Goal: Information Seeking & Learning: Learn about a topic

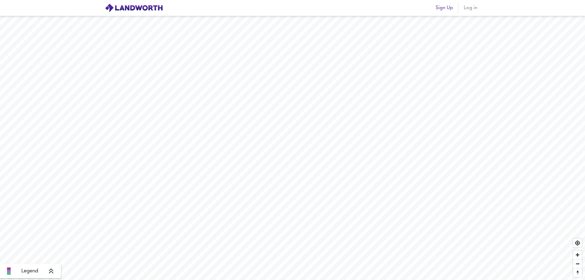
click at [471, 14] on div "Sign Up Log in" at bounding box center [293, 7] width 390 height 15
click at [472, 9] on span "Log in" at bounding box center [470, 8] width 15 height 9
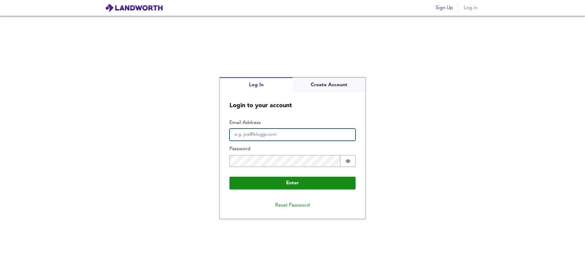
click at [257, 134] on input "Email Address" at bounding box center [293, 135] width 126 height 12
type input "[PERSON_NAME][EMAIL_ADDRESS][DOMAIN_NAME]"
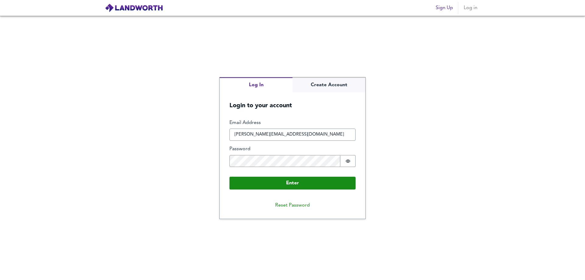
click at [289, 149] on label "Password" at bounding box center [293, 149] width 126 height 7
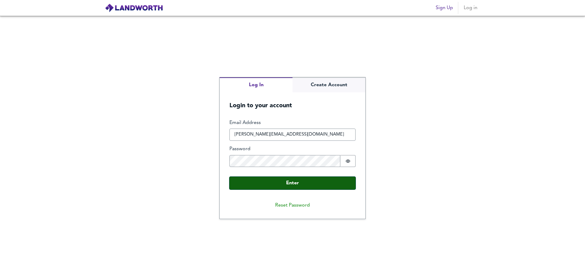
click at [292, 185] on button "Enter" at bounding box center [293, 183] width 126 height 13
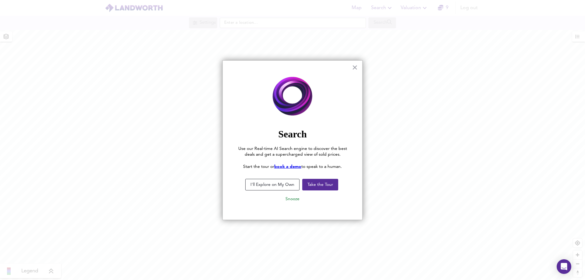
click at [430, 181] on div at bounding box center [292, 140] width 585 height 280
click at [316, 186] on button "Take the Tour" at bounding box center [320, 185] width 36 height 12
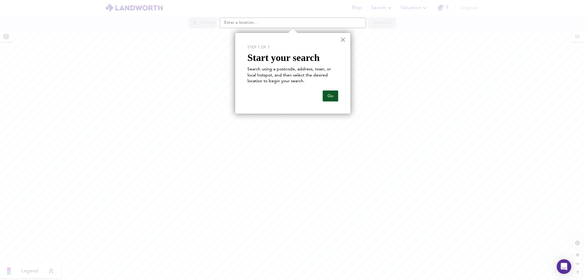
click at [328, 98] on button "Go" at bounding box center [331, 96] width 16 height 11
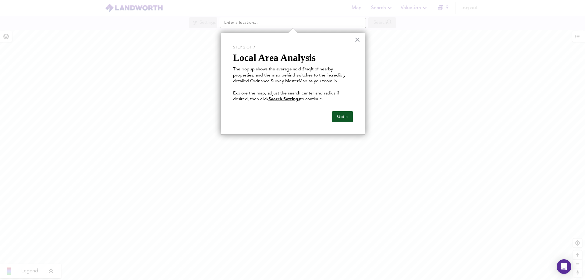
click at [343, 118] on button "Got it" at bounding box center [342, 116] width 21 height 11
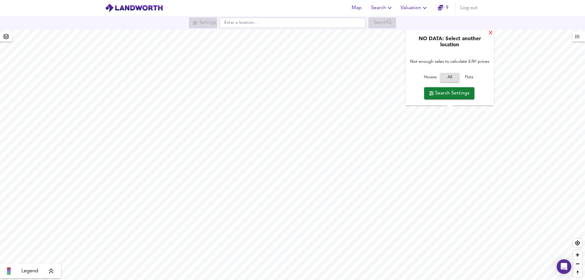
click at [490, 33] on div "X" at bounding box center [490, 33] width 5 height 6
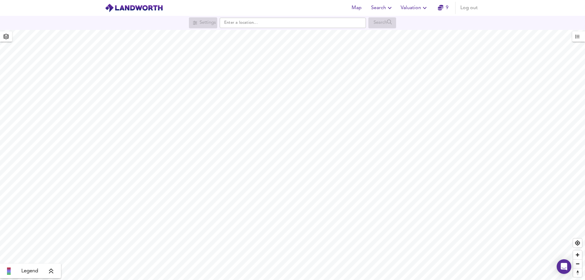
click at [278, 16] on div "Map Search Valuation 9 Log out Settings Search Legend UK Average Price for [DAT…" at bounding box center [292, 140] width 585 height 280
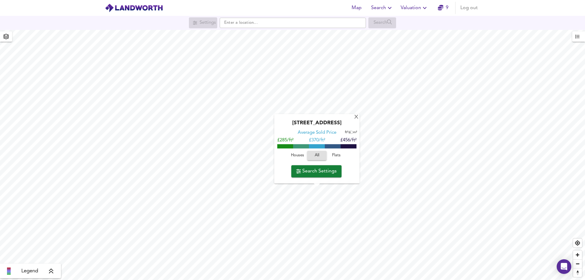
click at [351, 132] on input "checkbox" at bounding box center [349, 132] width 9 height 3
checkbox input "true"
click at [356, 118] on div "X" at bounding box center [356, 118] width 5 height 6
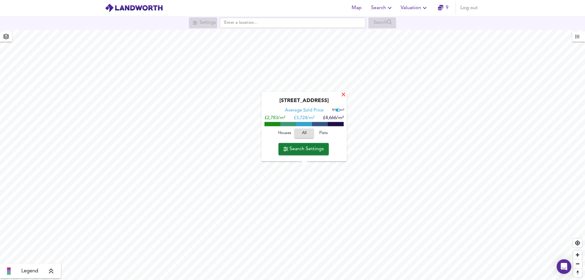
click at [344, 95] on div "X" at bounding box center [343, 95] width 5 height 6
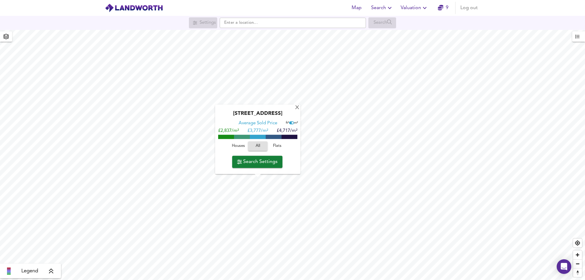
click at [240, 147] on span "Houses" at bounding box center [238, 146] width 16 height 7
click at [295, 109] on div "X" at bounding box center [297, 108] width 5 height 6
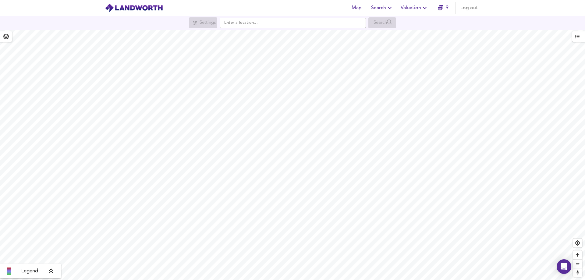
click at [435, 280] on html "Map Search Valuation 9 Log out Settings Search Legend UK Average Price for [DAT…" at bounding box center [292, 140] width 585 height 280
click at [317, 280] on html "Map Search Valuation 9 Log out Settings Search Legend UK Average Price for [DAT…" at bounding box center [292, 140] width 585 height 280
click at [355, 280] on html "Map Search Valuation 9 Log out Settings Search Legend UK Average Price for [DAT…" at bounding box center [292, 140] width 585 height 280
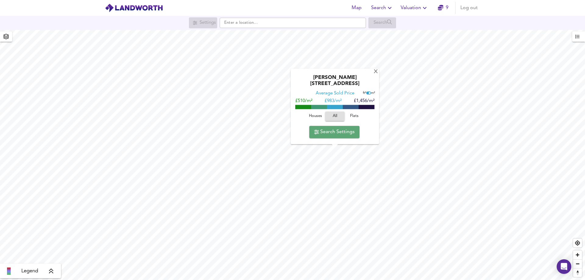
click at [333, 134] on span "Search Settings" at bounding box center [334, 132] width 41 height 9
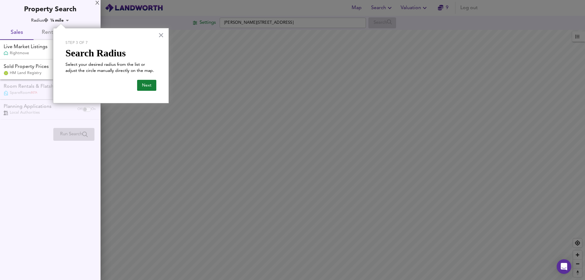
checkbox input "false"
checkbox input "true"
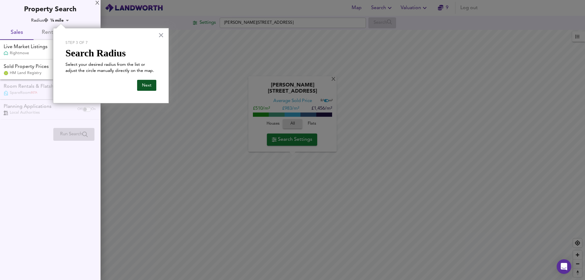
click at [147, 84] on button "Next" at bounding box center [146, 85] width 19 height 11
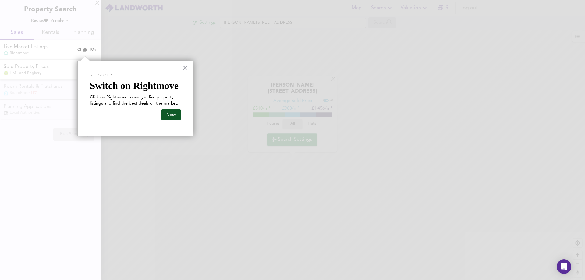
click at [166, 116] on button "Next" at bounding box center [171, 114] width 19 height 11
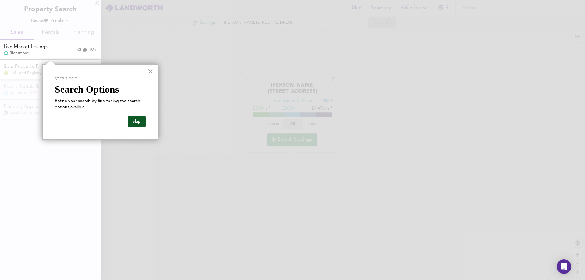
click at [137, 122] on button "Skip" at bounding box center [137, 121] width 18 height 11
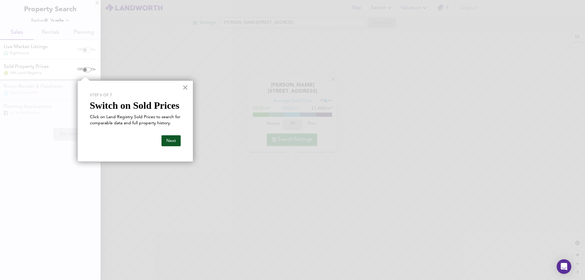
click at [168, 143] on button "Next" at bounding box center [171, 140] width 19 height 11
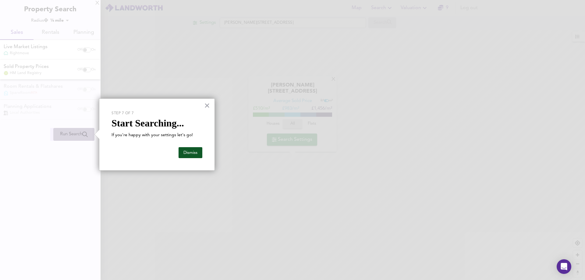
drag, startPoint x: 188, startPoint y: 156, endPoint x: 184, endPoint y: 151, distance: 5.9
click at [188, 155] on button "Dismiss" at bounding box center [191, 152] width 24 height 11
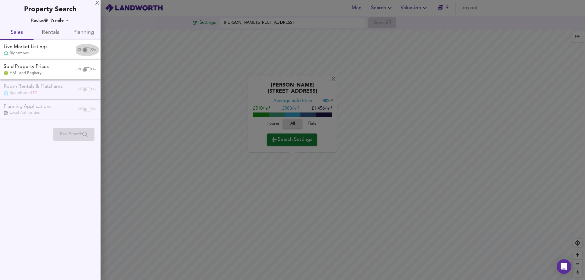
click at [86, 50] on input "checkbox" at bounding box center [85, 50] width 15 height 5
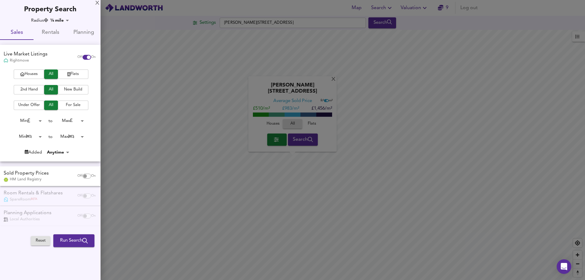
click at [81, 56] on input "checkbox" at bounding box center [88, 57] width 15 height 5
checkbox input "false"
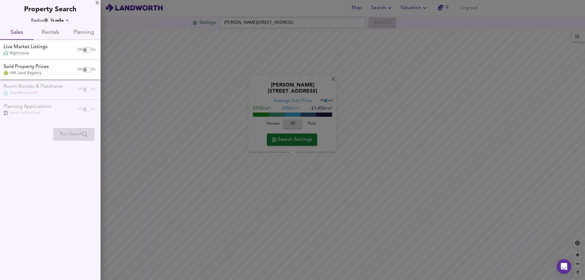
click at [87, 69] on input "checkbox" at bounding box center [85, 69] width 15 height 5
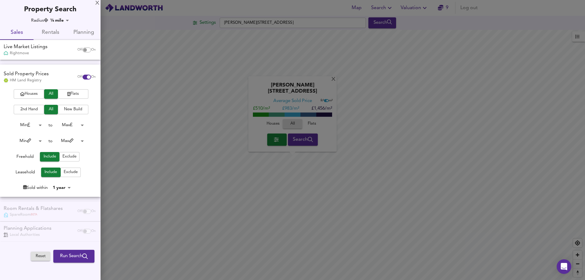
click at [67, 20] on body "Map Search Valuation 9 Log out Settings [PERSON_NAME][GEOGRAPHIC_DATA] Search […" at bounding box center [292, 140] width 585 height 280
click at [93, 19] on div at bounding box center [292, 140] width 585 height 280
click at [44, 34] on span "Rentals" at bounding box center [50, 32] width 26 height 9
checkbox input "false"
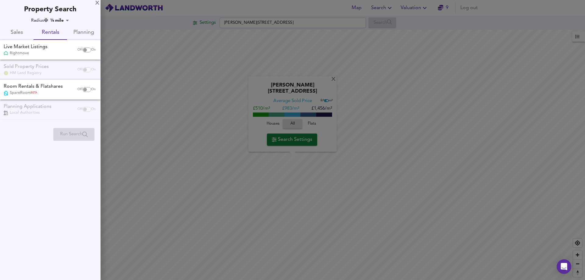
click at [87, 49] on input "checkbox" at bounding box center [85, 50] width 15 height 5
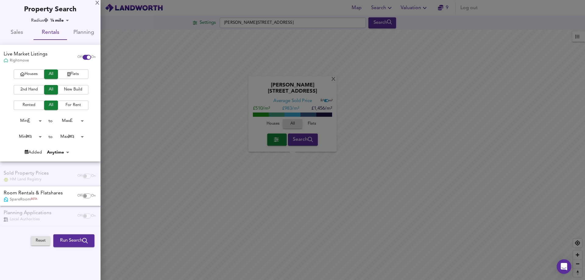
click at [80, 32] on span "Planning" at bounding box center [84, 32] width 26 height 9
checkbox input "false"
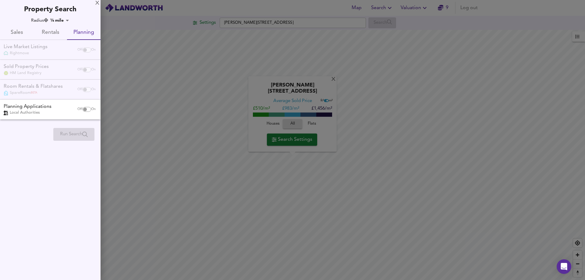
click at [14, 34] on span "Sales" at bounding box center [17, 32] width 26 height 9
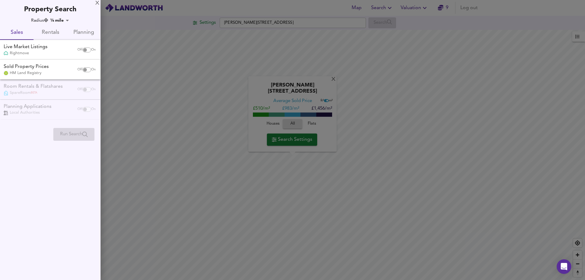
click at [289, 141] on div at bounding box center [292, 140] width 585 height 280
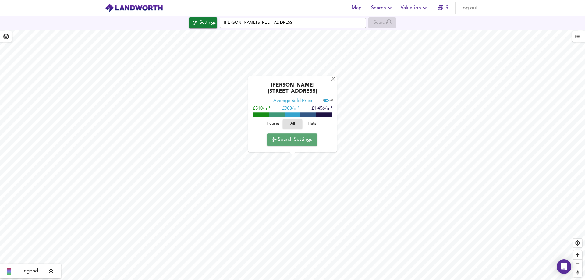
click at [290, 140] on span "Search Settings" at bounding box center [292, 139] width 41 height 9
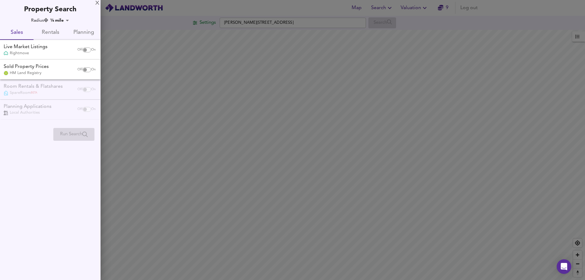
click at [291, 140] on div at bounding box center [292, 140] width 585 height 280
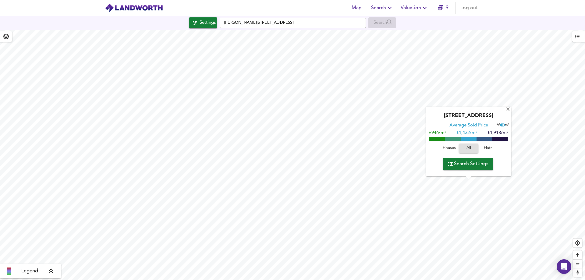
click at [449, 149] on span "Houses" at bounding box center [449, 148] width 16 height 7
click at [510, 109] on div "X" at bounding box center [508, 110] width 5 height 6
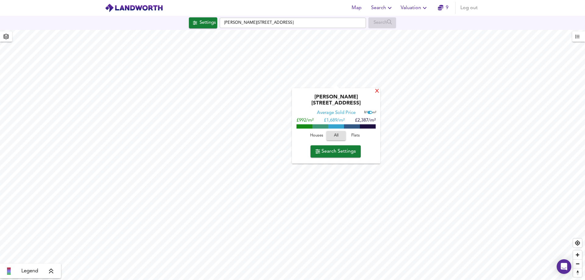
click at [375, 92] on div "X" at bounding box center [377, 92] width 5 height 6
click at [375, 91] on div "X" at bounding box center [374, 91] width 5 height 6
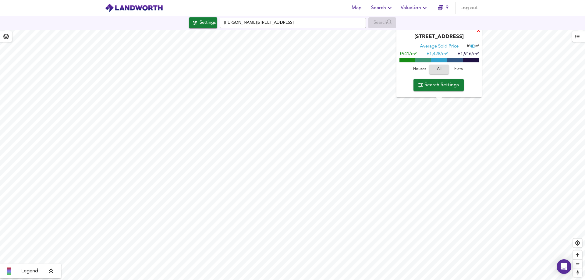
click at [480, 33] on div "X" at bounding box center [478, 31] width 5 height 6
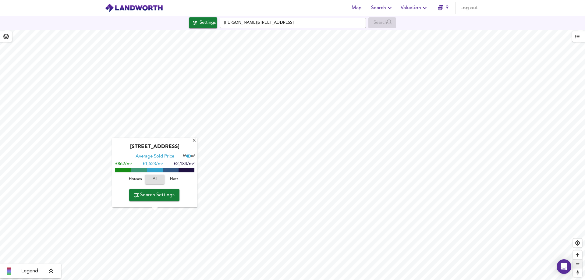
click at [577, 264] on span "Zoom out" at bounding box center [577, 264] width 9 height 9
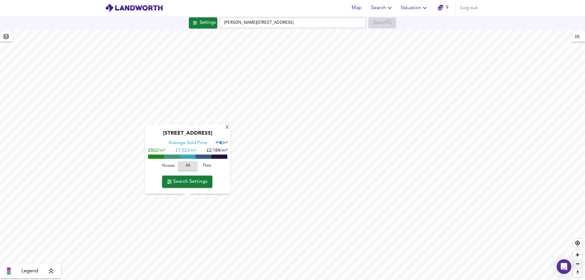
click at [577, 264] on span "Zoom out" at bounding box center [577, 264] width 9 height 9
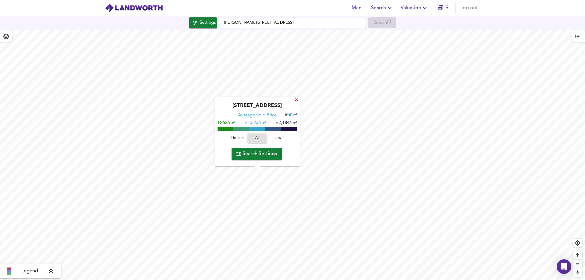
click at [296, 98] on div "X" at bounding box center [296, 100] width 5 height 6
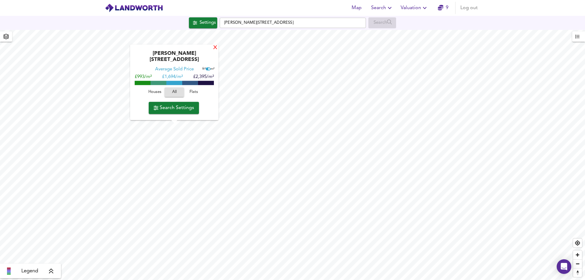
click at [214, 51] on div "X" at bounding box center [215, 48] width 5 height 6
